Goal: Task Accomplishment & Management: Manage account settings

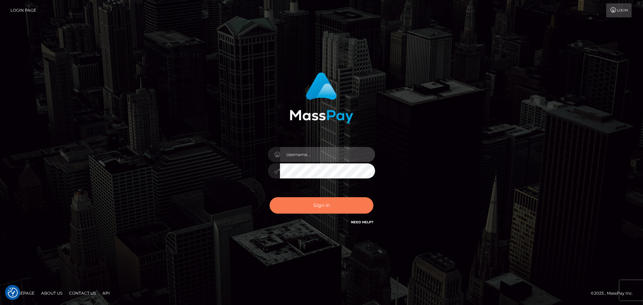
type input "Bedis"
click at [309, 206] on button "Sign in" at bounding box center [321, 205] width 104 height 16
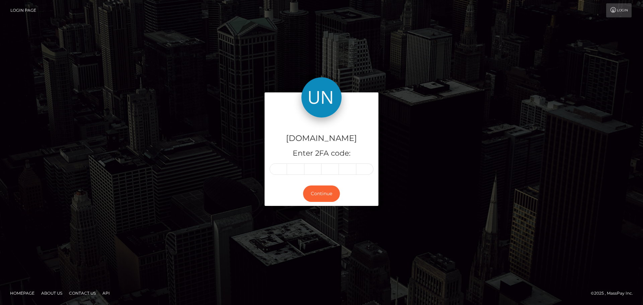
click at [324, 205] on div "Continue" at bounding box center [321, 193] width 114 height 24
click at [284, 168] on input "text" at bounding box center [277, 168] width 17 height 11
type input "7"
type input "8"
type input "0"
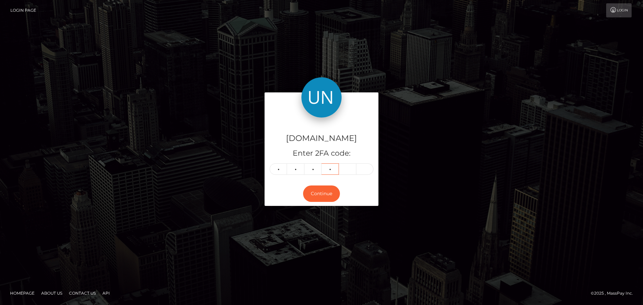
type input "3"
type input "8"
type input "1"
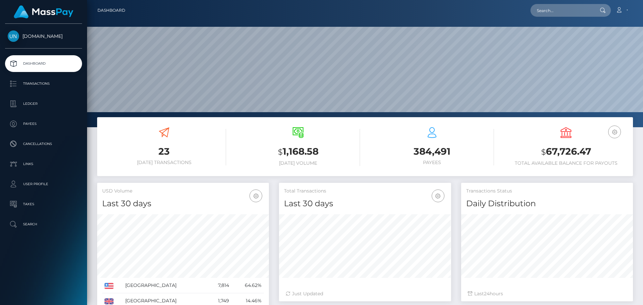
scroll to position [119, 172]
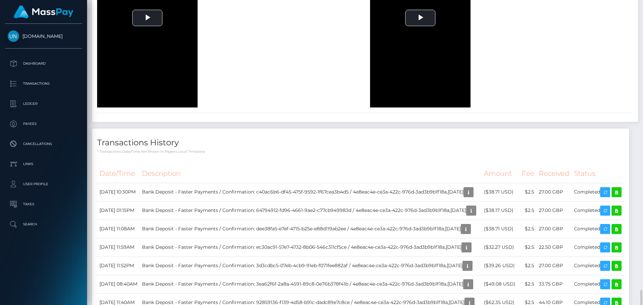
scroll to position [904, 0]
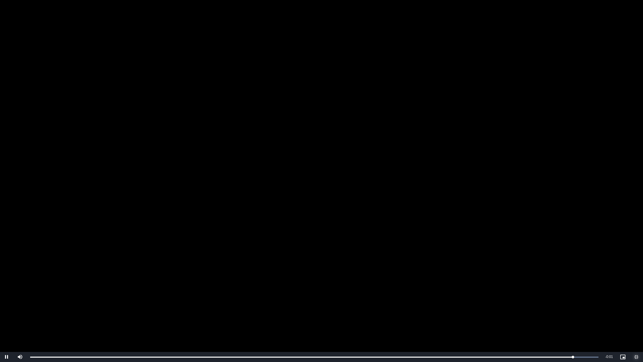
click at [636, 305] on span "Video Player" at bounding box center [635, 357] width 13 height 0
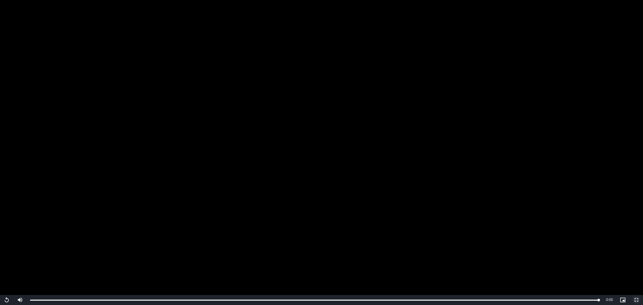
scroll to position [1205, 0]
